Goal: Find specific page/section: Find specific page/section

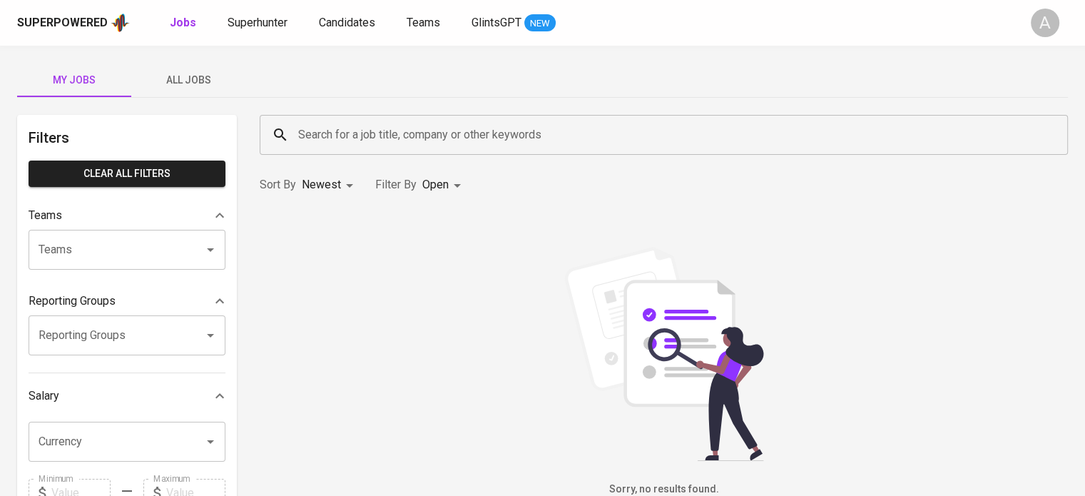
click at [314, 152] on div "Search for a job title, company or other keywords" at bounding box center [664, 135] width 808 height 40
paste input "PT. EPSEA MACHINERY EQUIPMENT [GEOGRAPHIC_DATA]"
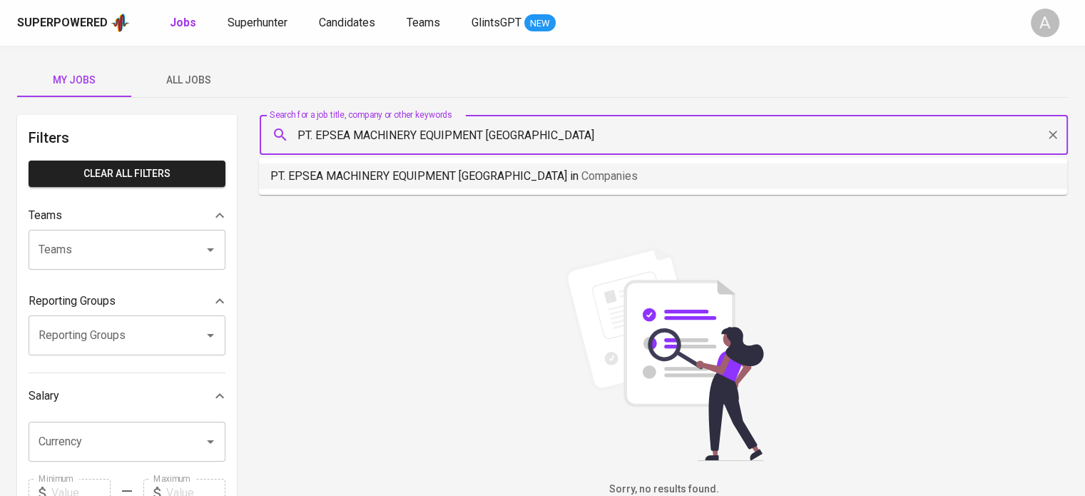
drag, startPoint x: 314, startPoint y: 135, endPoint x: 158, endPoint y: 109, distance: 158.3
click at [158, 109] on div "My Jobs All Jobs Filters Clear All filters Teams Teams Teams Reporting Groups R…" at bounding box center [542, 491] width 1085 height 891
click at [292, 135] on div "EPSEA MACHINERY EQUIPMENT [GEOGRAPHIC_DATA] Search for a job title, company or …" at bounding box center [664, 135] width 808 height 40
click at [545, 125] on input ""EPSEA MACHINERY EQUIPMENT [GEOGRAPHIC_DATA]" at bounding box center [666, 134] width 745 height 27
type input ""EPSEA MACHINERY EQUIPMENT [GEOGRAPHIC_DATA]""
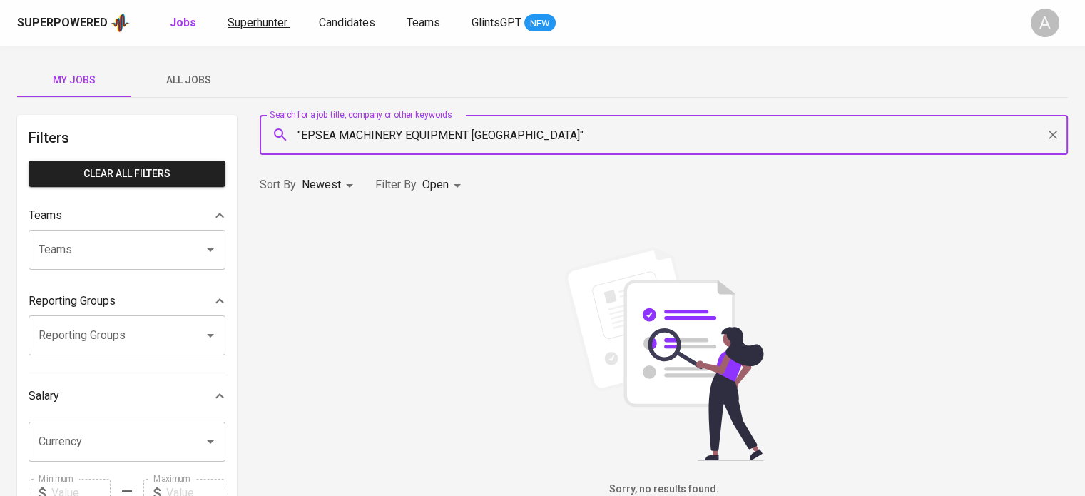
click at [270, 21] on span "Superhunter" at bounding box center [257, 23] width 60 height 14
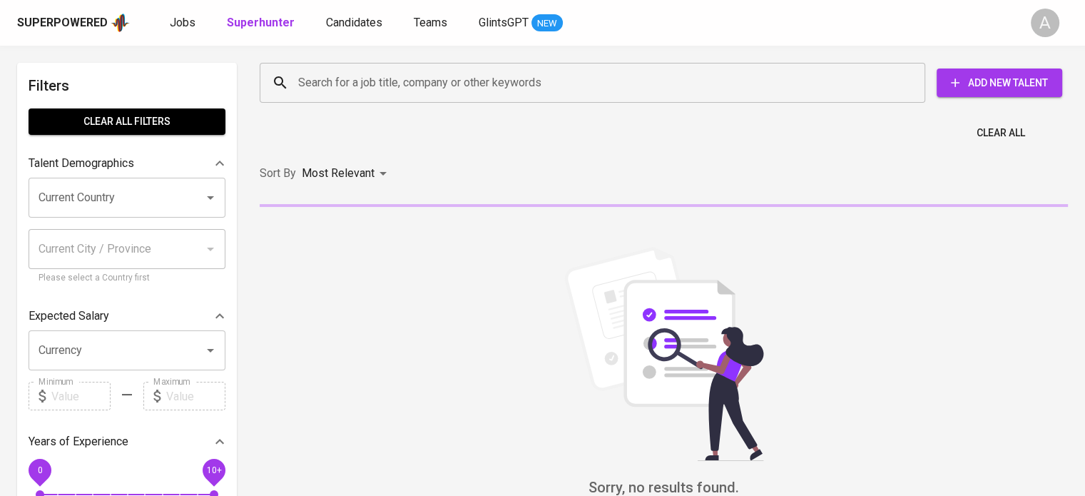
click at [471, 80] on input "Search for a job title, company or other keywords" at bounding box center [595, 82] width 603 height 27
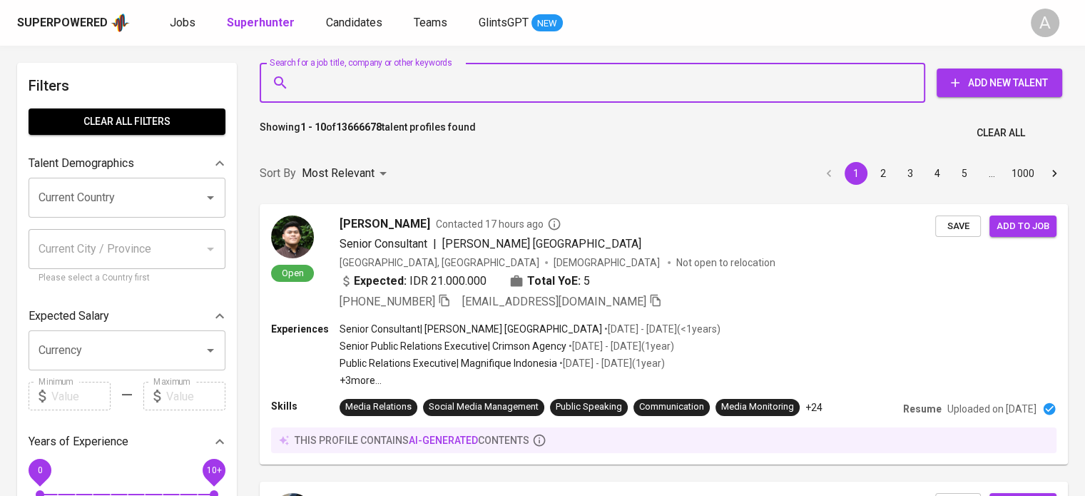
paste input "PT. EPSEA MACHINERY EQUIPMENT [GEOGRAPHIC_DATA]"
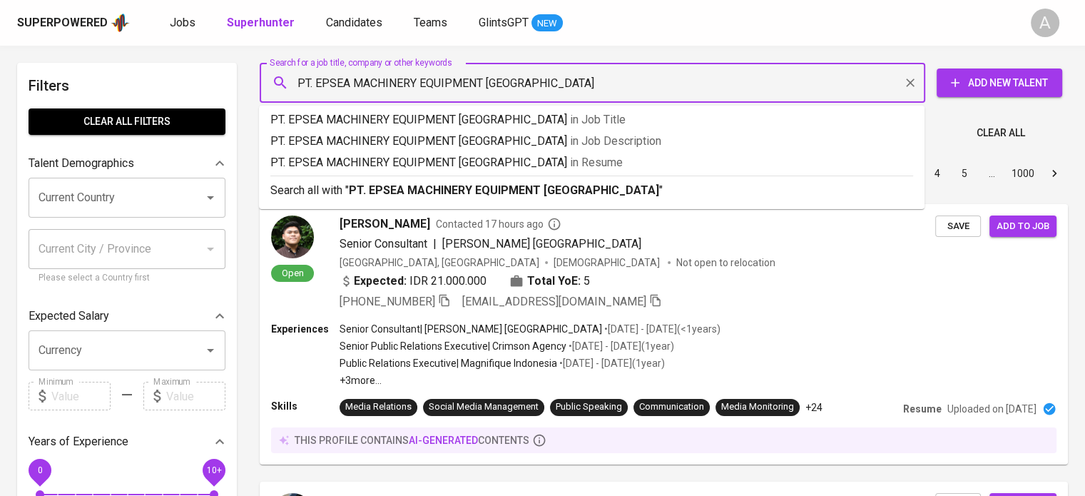
click at [316, 82] on input "PT. EPSEA MACHINERY EQUIPMENT [GEOGRAPHIC_DATA]" at bounding box center [595, 82] width 603 height 27
type input "EPSEA MACHINERY EQUIPMENT [GEOGRAPHIC_DATA]"
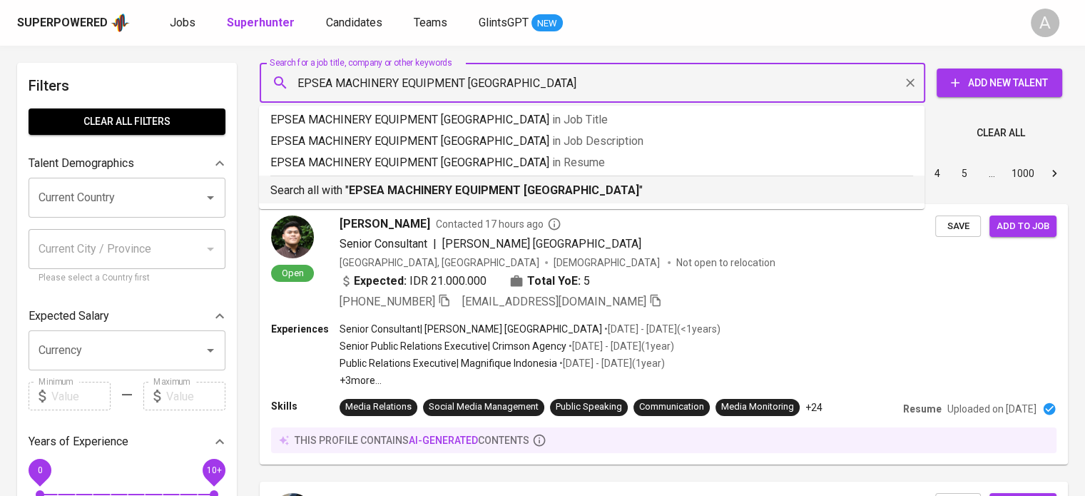
click at [365, 193] on b "EPSEA MACHINERY EQUIPMENT [GEOGRAPHIC_DATA]" at bounding box center [494, 190] width 290 height 14
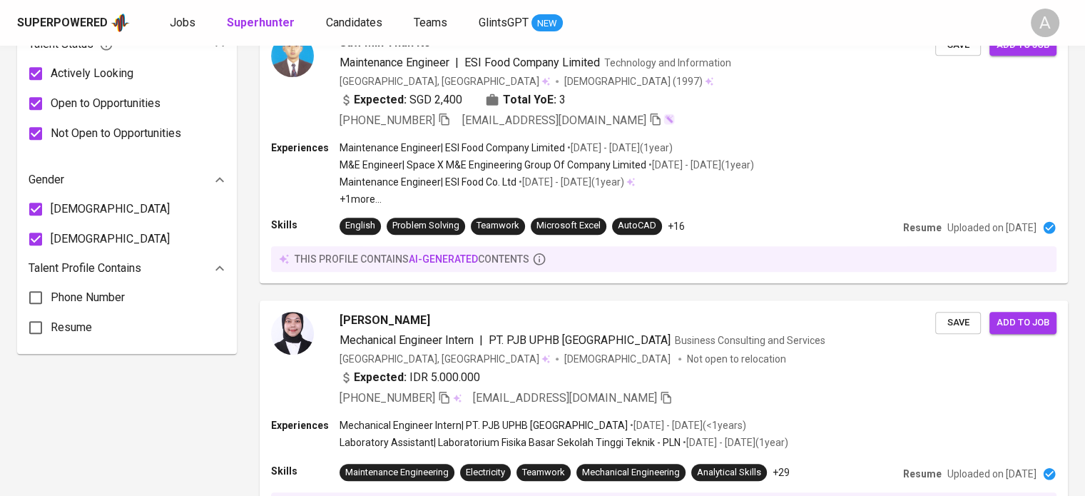
scroll to position [1206, 0]
